Goal: Find specific page/section: Find specific page/section

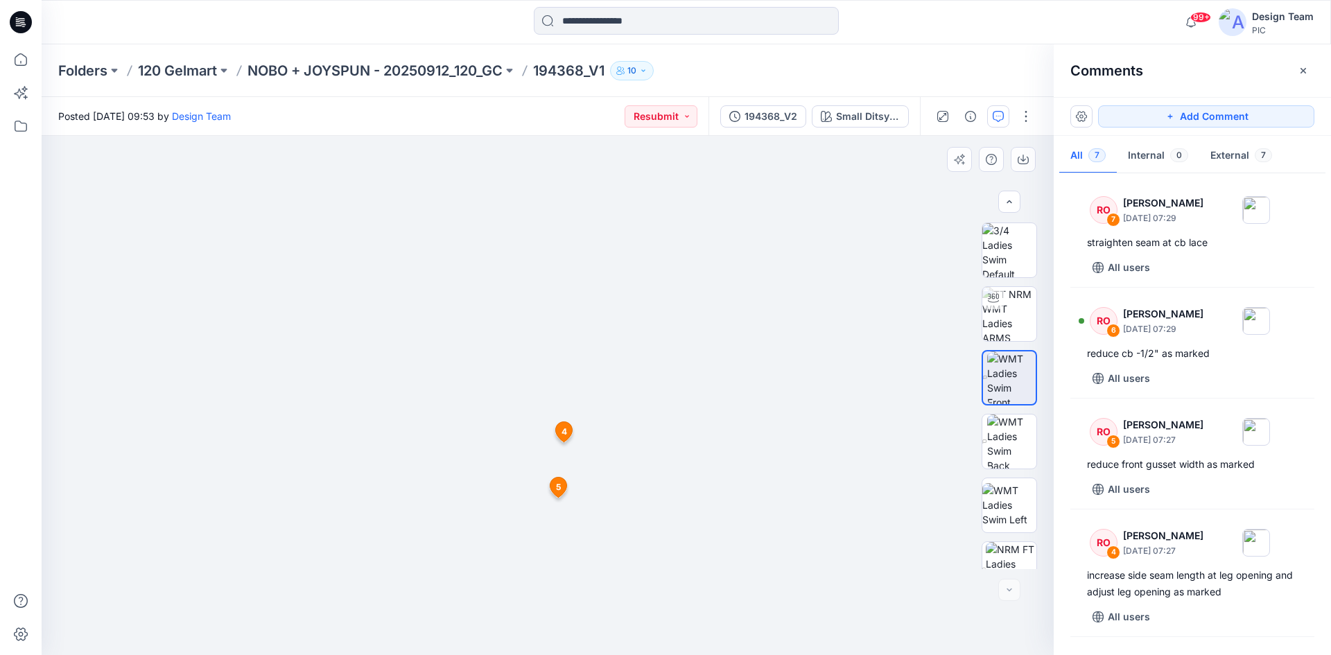
scroll to position [155, 0]
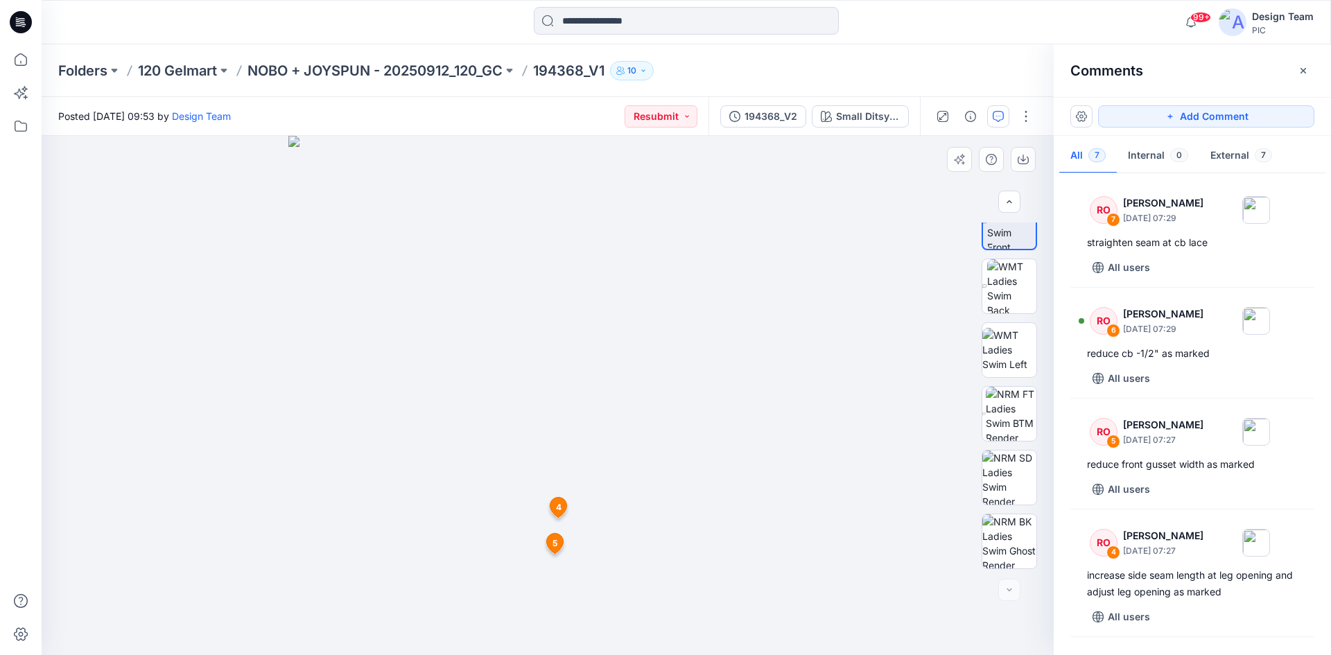
drag, startPoint x: 589, startPoint y: 456, endPoint x: 633, endPoint y: 356, distance: 109.9
drag, startPoint x: 552, startPoint y: 509, endPoint x: 612, endPoint y: 218, distance: 296.6
click at [612, 218] on img at bounding box center [547, 250] width 901 height 810
click at [911, 399] on img at bounding box center [547, 250] width 901 height 810
click at [458, 35] on div at bounding box center [686, 22] width 645 height 31
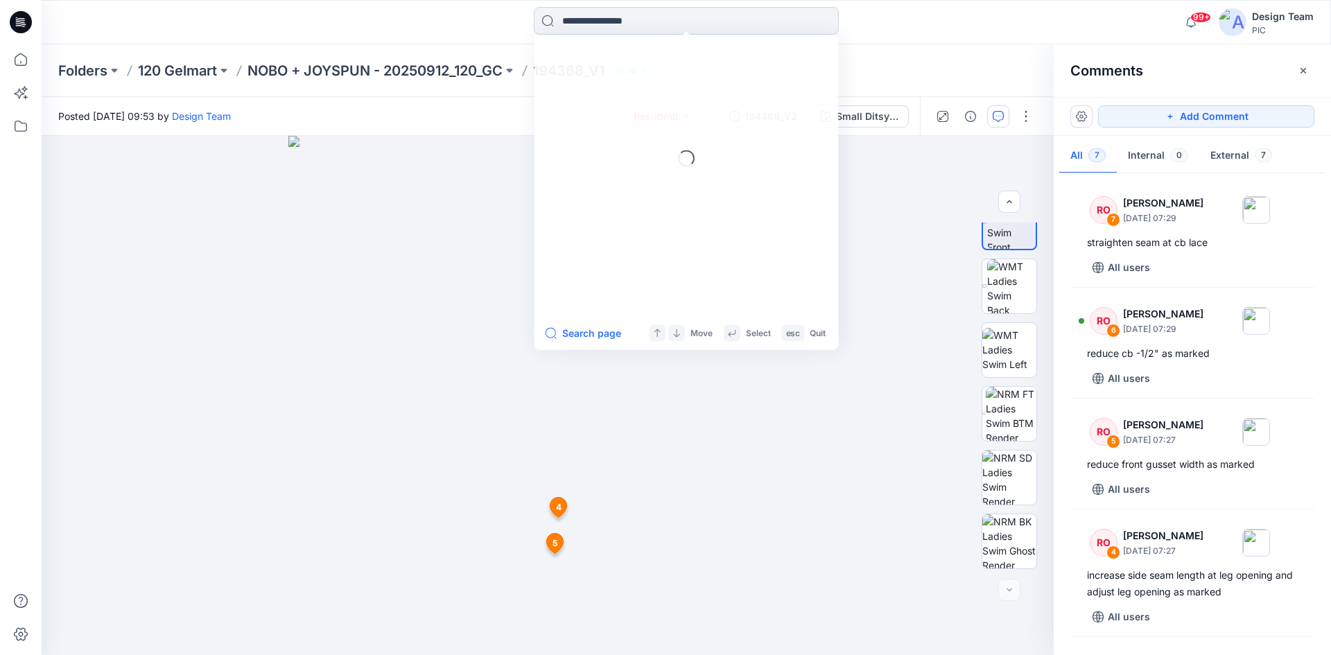
click at [594, 18] on input at bounding box center [686, 21] width 305 height 28
click at [573, 22] on input at bounding box center [686, 21] width 305 height 28
click at [599, 24] on input at bounding box center [686, 21] width 305 height 28
click at [611, 28] on input at bounding box center [686, 21] width 305 height 28
click at [476, 31] on div "Recent 194354 194377 100388 Items 194354_V2 194354 194361 V2 Search page Move S…" at bounding box center [686, 22] width 645 height 31
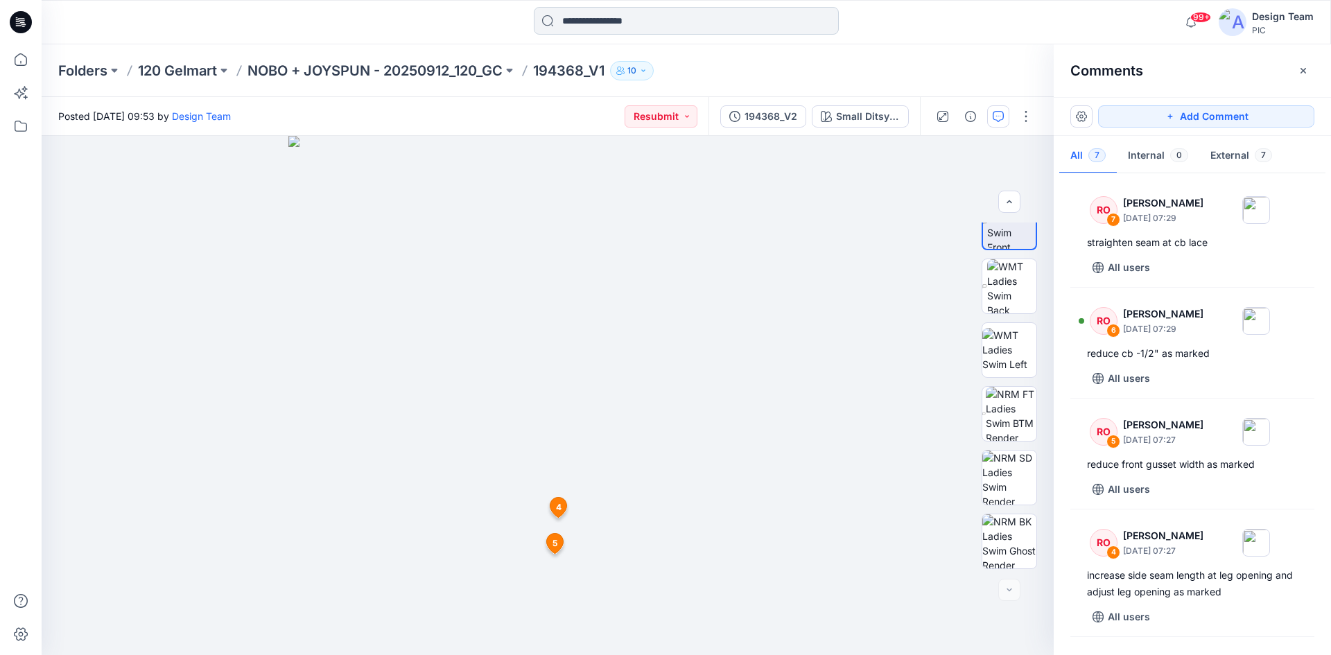
click at [589, 13] on input at bounding box center [686, 21] width 305 height 28
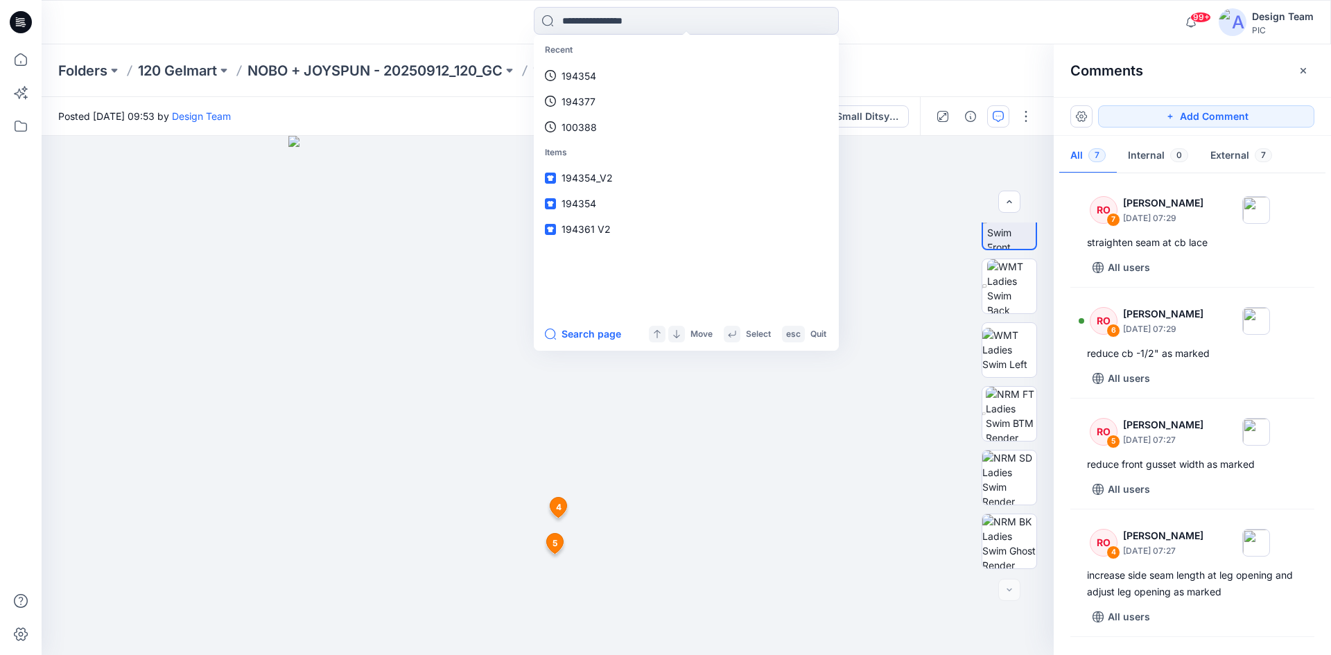
click at [447, 25] on div "Recent 194354 194377 100388 Items 194354_V2 194354 194361 V2 Search page Move S…" at bounding box center [686, 22] width 645 height 31
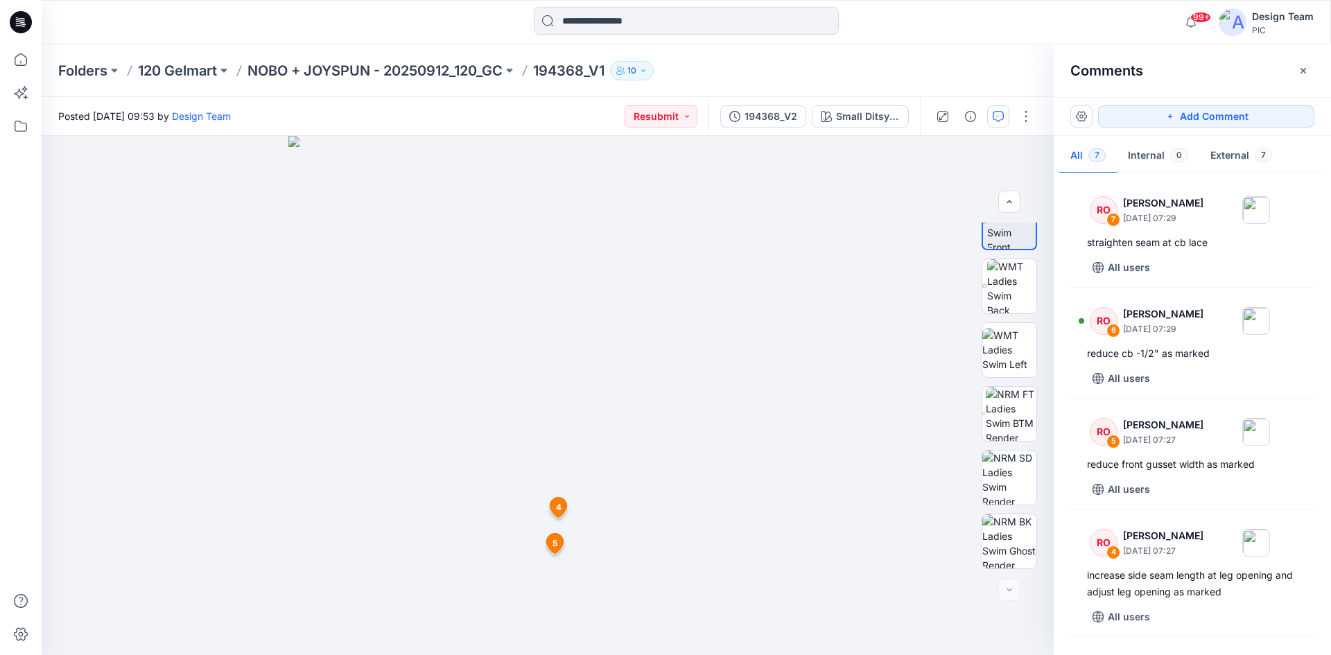
click at [508, 37] on div "99+ Notifications [PERSON_NAME] commented on 171397-OPP Push Up View Style 2 ho…" at bounding box center [687, 22] width 1290 height 44
